Goal: Check status: Check status

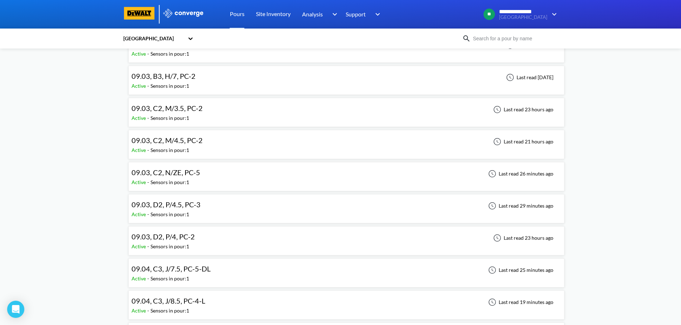
scroll to position [572, 0]
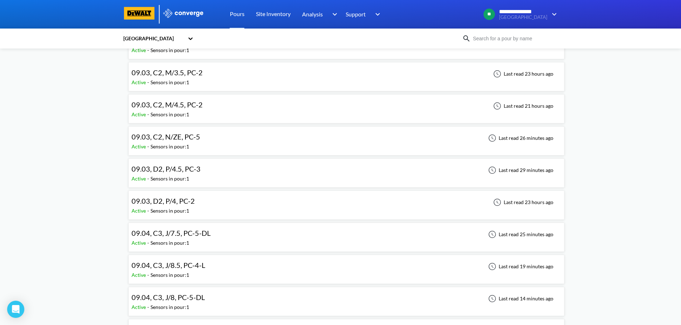
click at [402, 234] on div "09.04, C3, J/7.5, PC-5-DL Active - Sensors in pour: 1 Last read 25 minutes ago" at bounding box center [345, 237] width 429 height 23
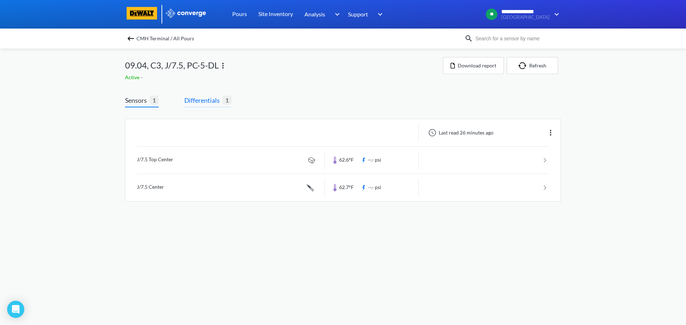
click at [216, 103] on span "Differentials" at bounding box center [203, 100] width 38 height 10
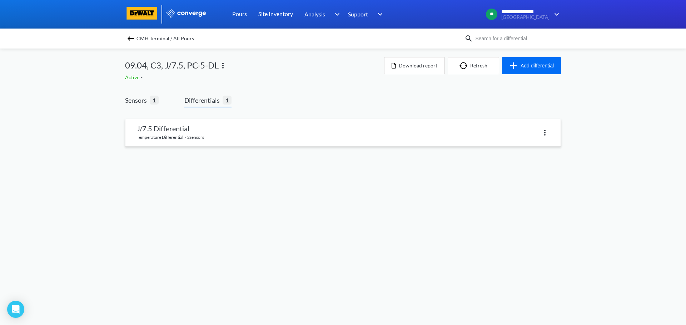
click at [245, 140] on link at bounding box center [342, 132] width 435 height 27
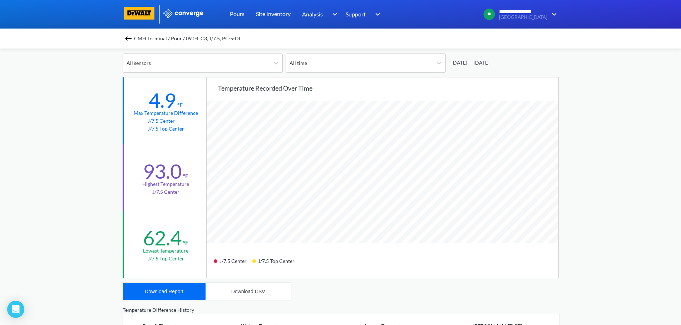
scroll to position [71, 0]
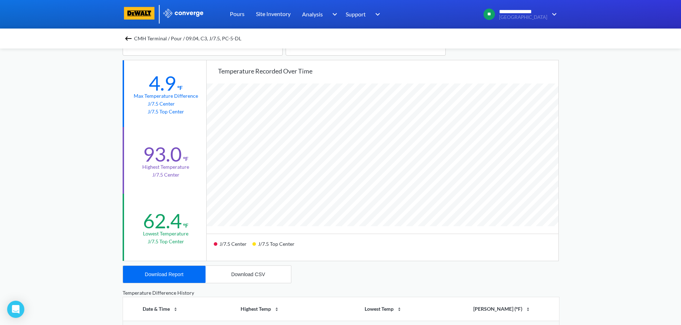
click at [133, 41] on img at bounding box center [128, 38] width 9 height 9
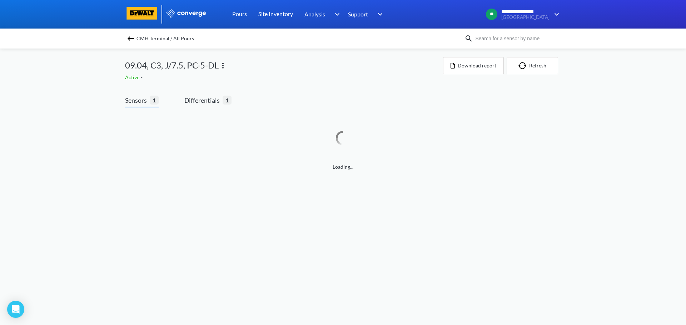
click at [133, 41] on img at bounding box center [130, 38] width 9 height 9
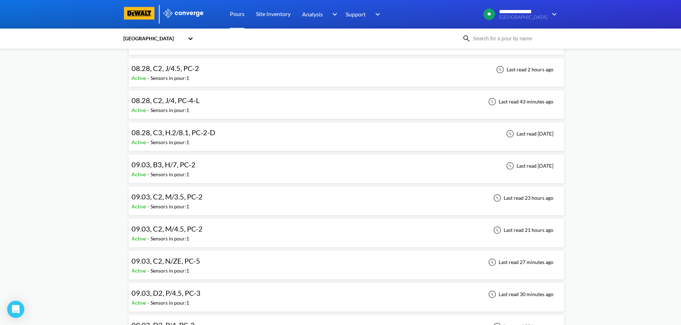
scroll to position [464, 0]
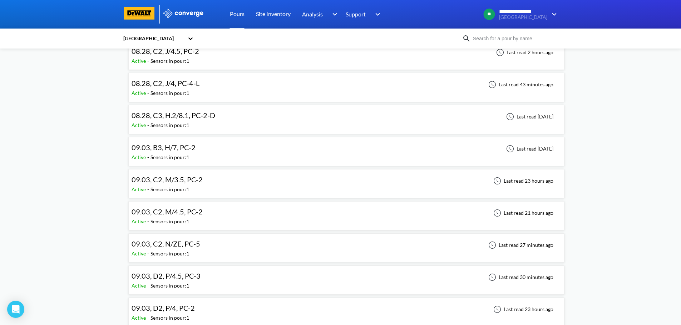
click at [251, 247] on div "09.03, C2, N/ZE, PC-5 Active - Sensors in pour: 1 Last read 27 minutes ago" at bounding box center [345, 248] width 429 height 23
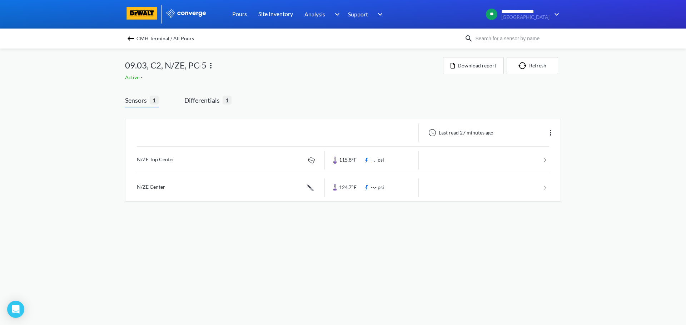
click at [213, 91] on div "Sensors 1 Differentials 1 Last read 27 minutes ago N/ZE Top Center 115.8°F --.-…" at bounding box center [343, 150] width 436 height 131
click at [212, 108] on div "Last read 27 minutes ago N/ZE Top Center 115.8°F --.- psi N/ZE Center 124.7°F -…" at bounding box center [343, 162] width 436 height 109
click at [213, 101] on span "Differentials" at bounding box center [203, 100] width 38 height 10
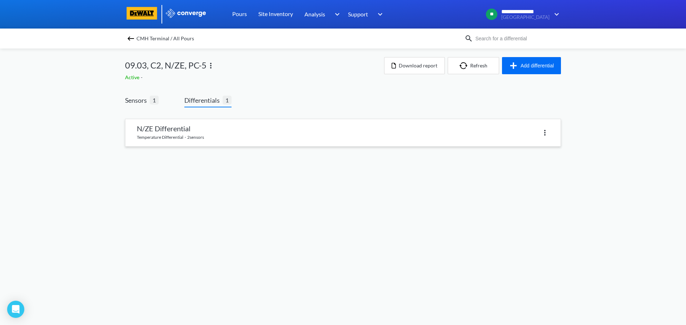
click at [217, 135] on link at bounding box center [342, 132] width 435 height 27
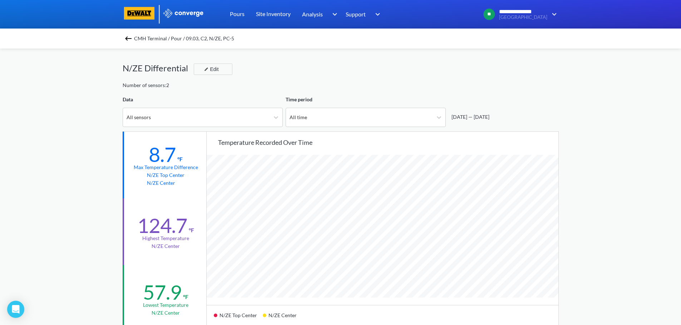
click at [136, 38] on span "CMH Terminal / Pour / 09.03, C2, N/ZE, PC-5" at bounding box center [184, 39] width 100 height 10
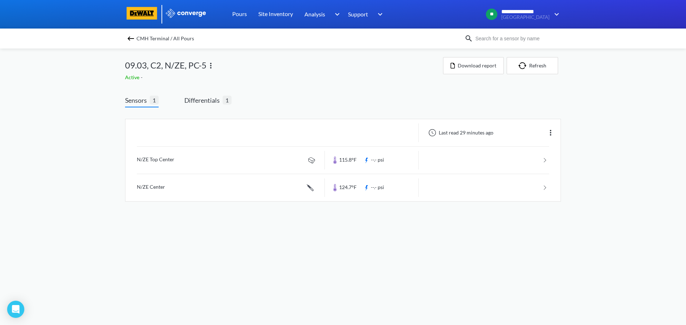
click at [126, 38] on div "CMH Terminal / All Pours" at bounding box center [294, 39] width 339 height 10
